Goal: Check status: Check status

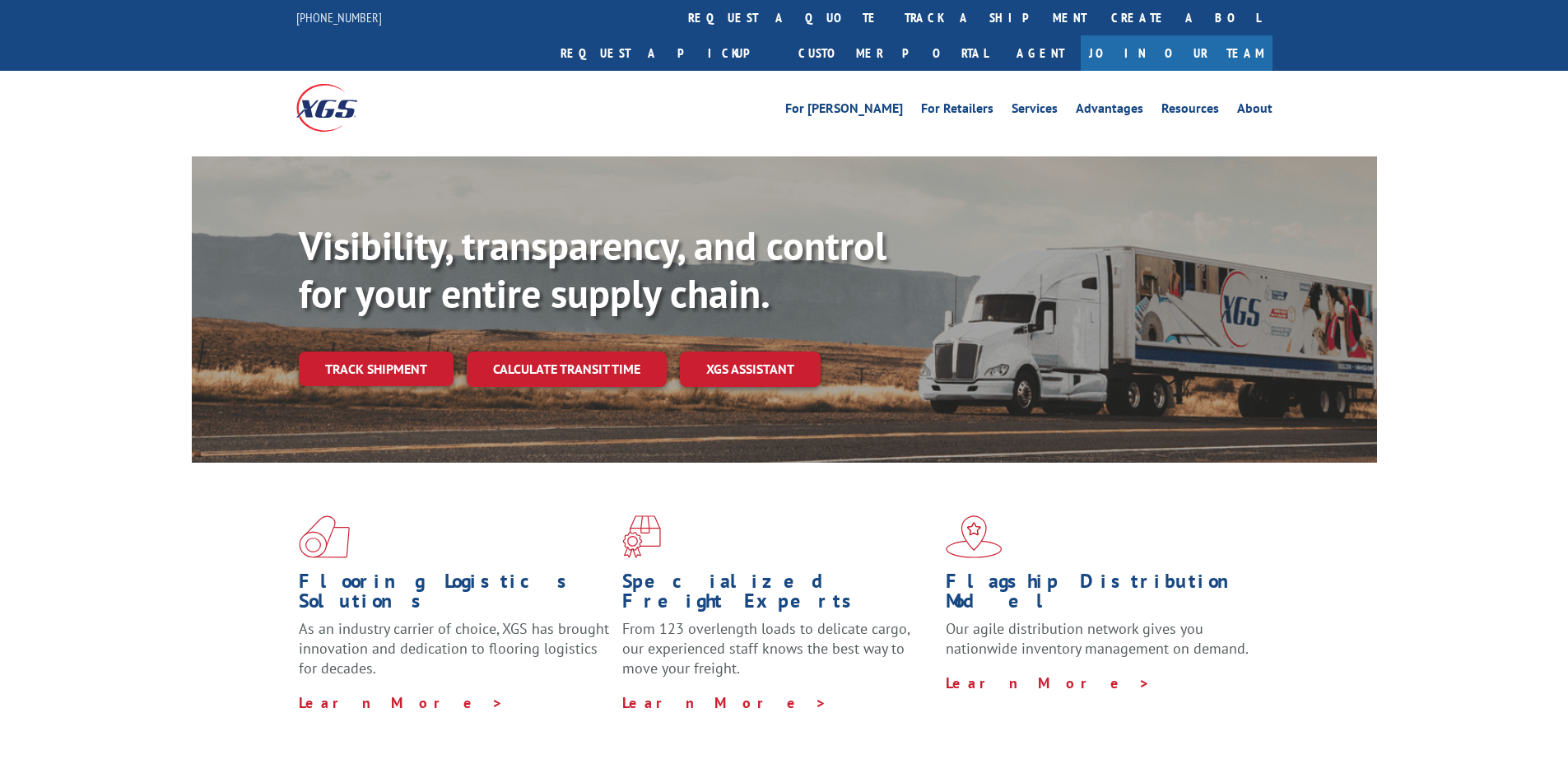
click at [324, 360] on div "Visibility, transparency, and control for your entire supply chain. Track shipm…" at bounding box center [838, 337] width 1079 height 229
click at [438, 358] on div "Visibility, transparency, and control for your entire supply chain. Track shipm…" at bounding box center [838, 337] width 1079 height 229
click at [401, 351] on link "Track shipment" at bounding box center [376, 368] width 155 height 35
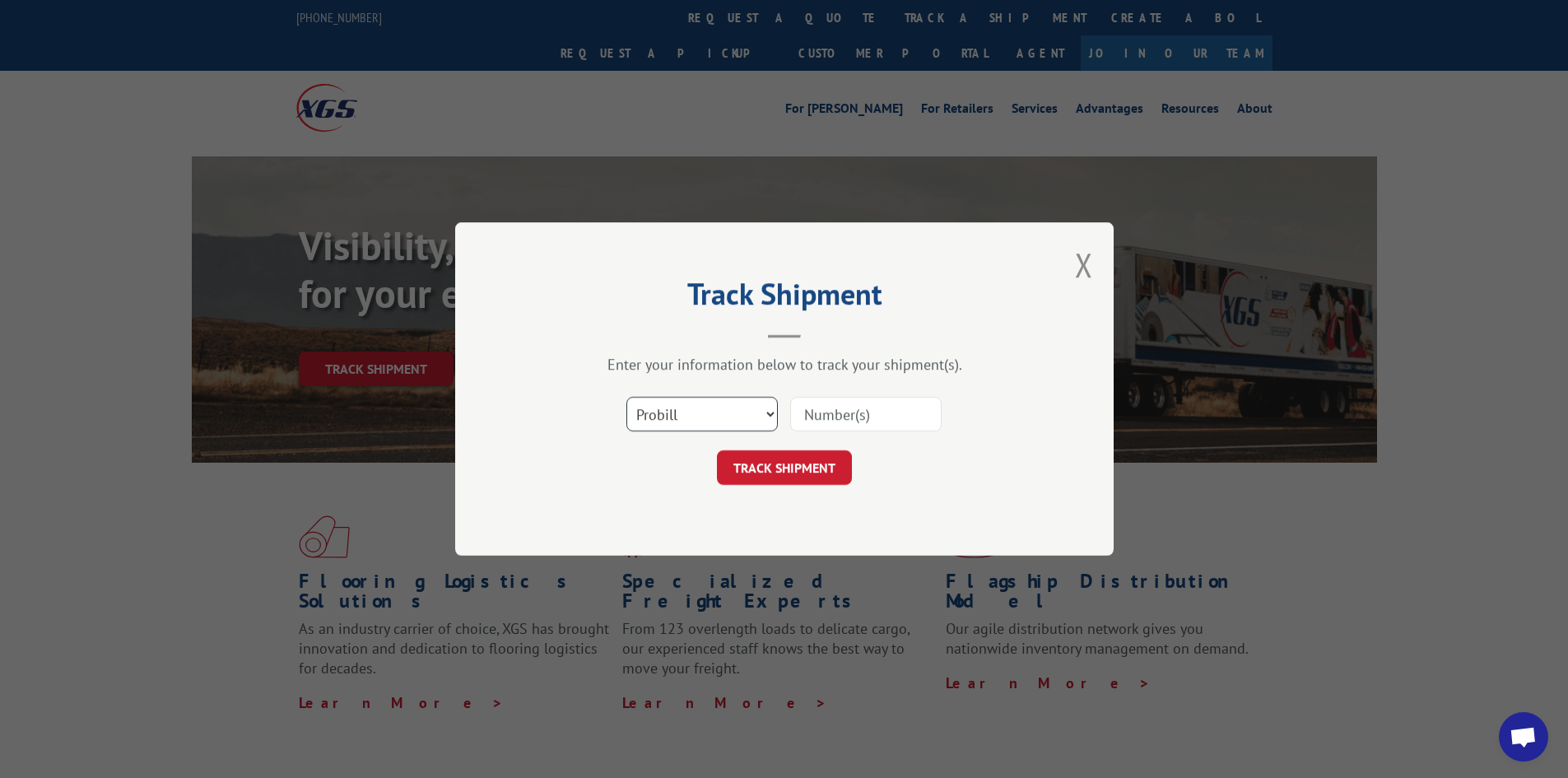
click at [664, 403] on select "Select category... Probill BOL PO" at bounding box center [702, 413] width 151 height 35
click at [627, 397] on select "Select category... Probill BOL PO" at bounding box center [702, 413] width 151 height 35
click at [666, 399] on select "Select category... Probill BOL PO" at bounding box center [702, 413] width 151 height 35
select select "po"
click at [627, 397] on select "Select category... Probill BOL PO" at bounding box center [702, 413] width 151 height 35
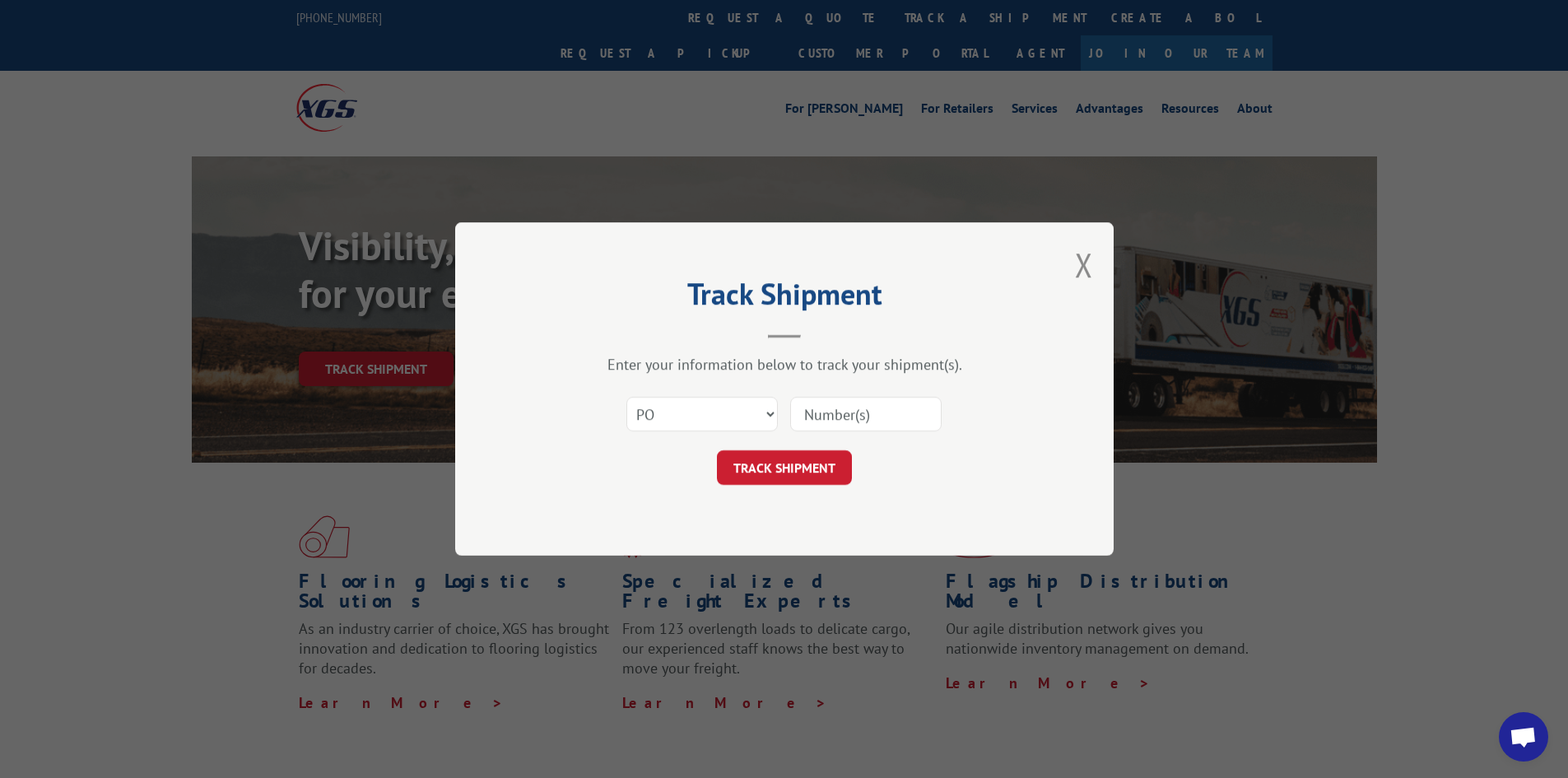
click at [842, 424] on input at bounding box center [865, 413] width 151 height 35
paste input "24533079"
type input "24533079"
click at [829, 461] on button "TRACK SHIPMENT" at bounding box center [784, 467] width 135 height 35
